Goal: Find specific page/section: Find specific page/section

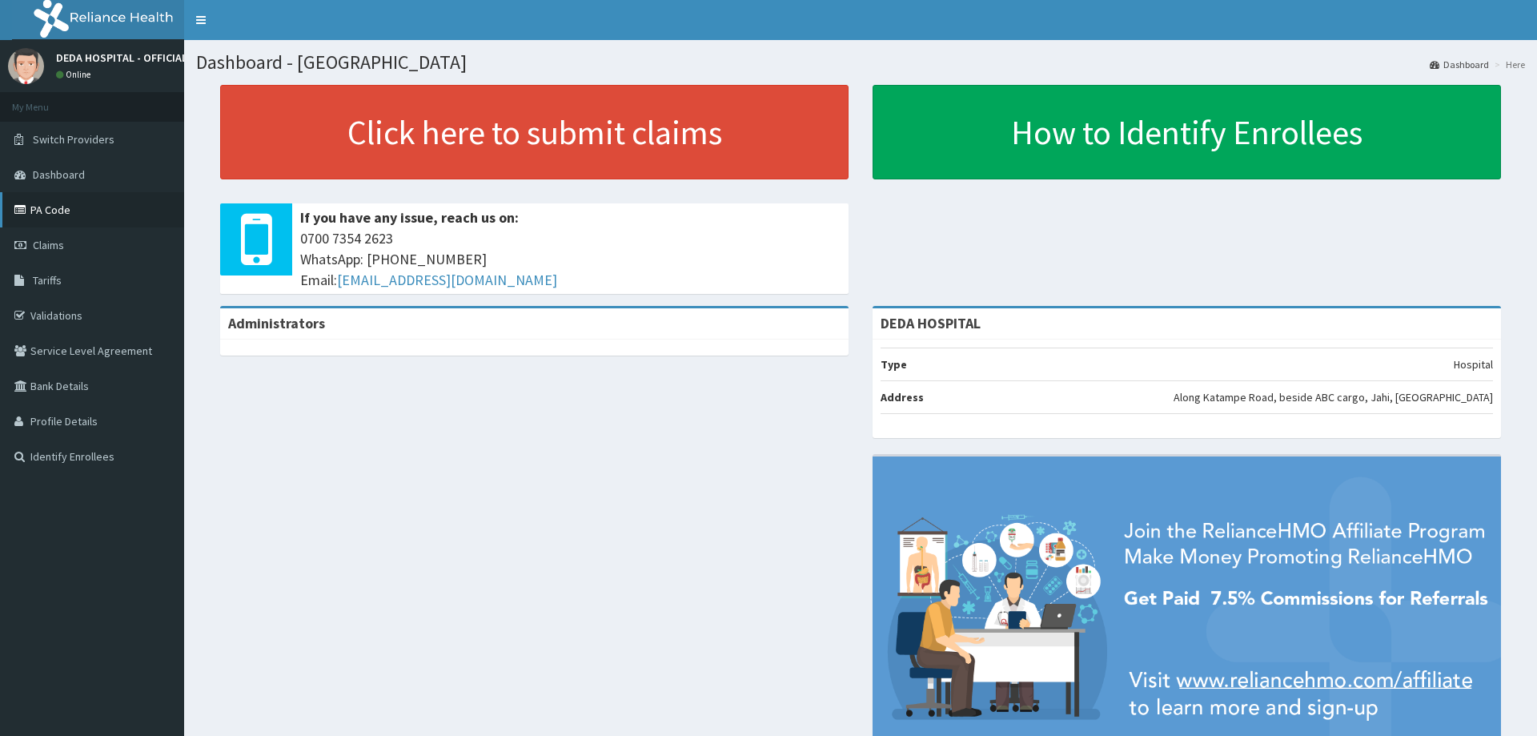
click at [46, 201] on link "PA Code" at bounding box center [92, 209] width 184 height 35
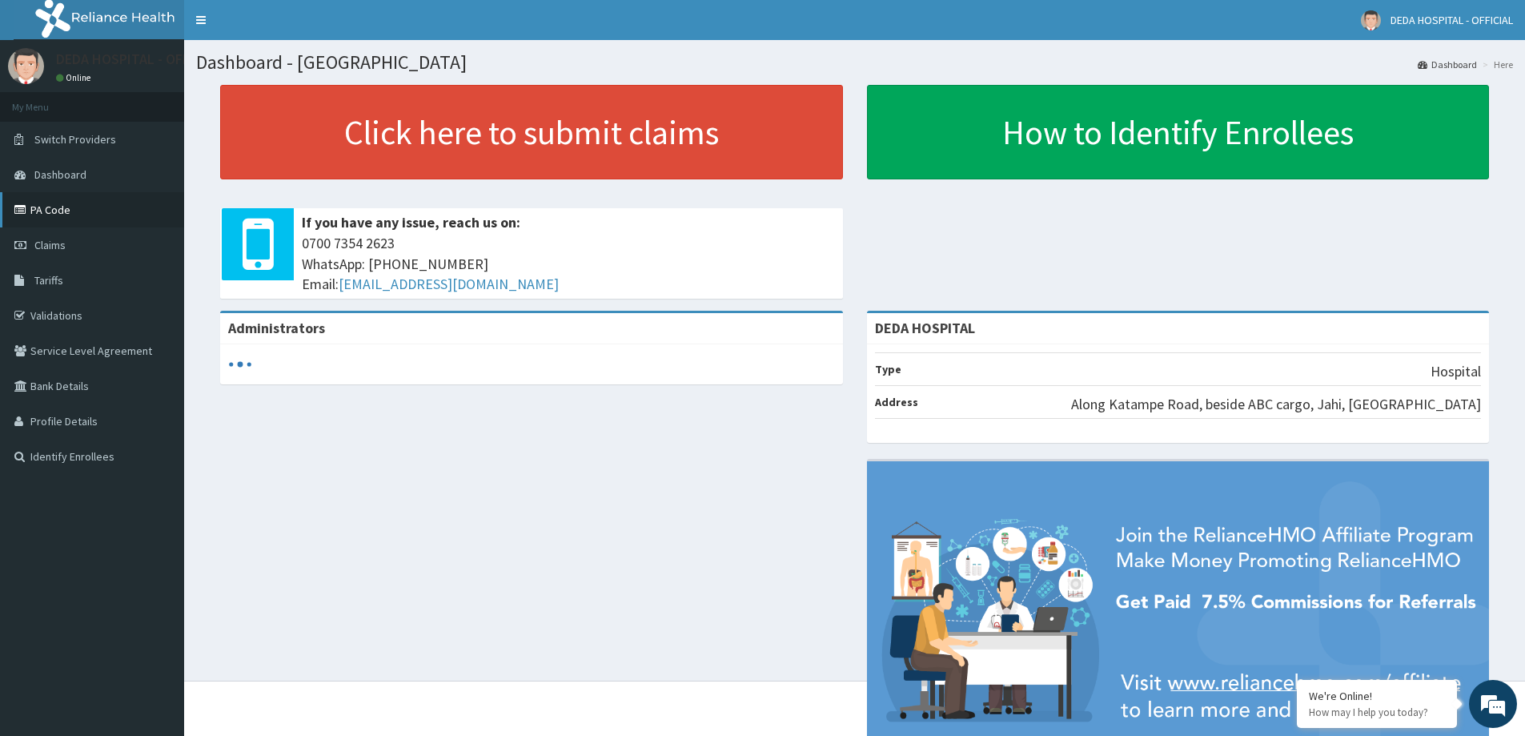
click at [25, 200] on link "PA Code" at bounding box center [92, 209] width 184 height 35
